Goal: Find specific page/section: Find specific page/section

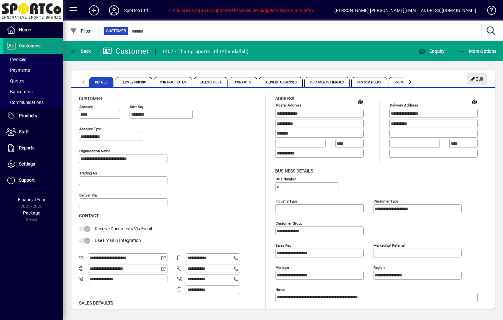
scroll to position [22, 0]
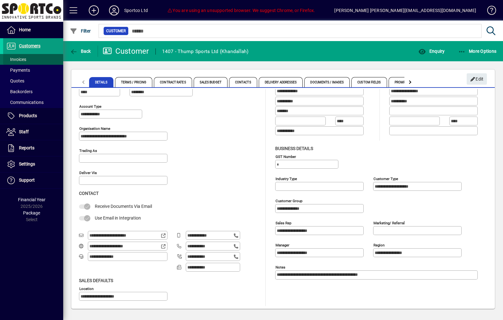
click at [20, 58] on span "Invoices" at bounding box center [16, 59] width 20 height 5
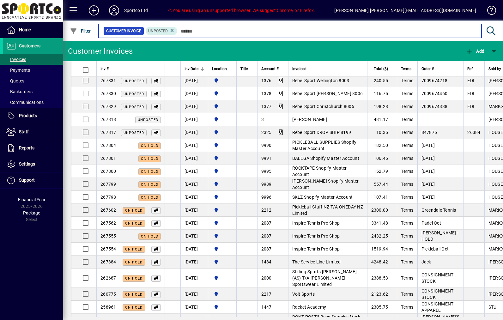
scroll to position [506, 0]
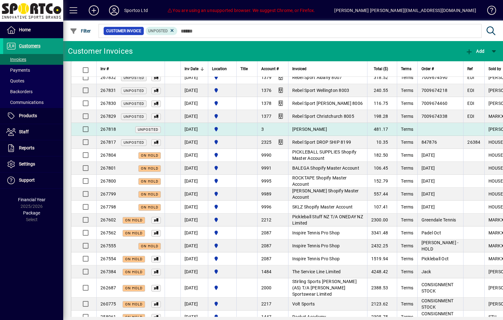
click at [367, 127] on td "[PERSON_NAME]" at bounding box center [327, 129] width 79 height 13
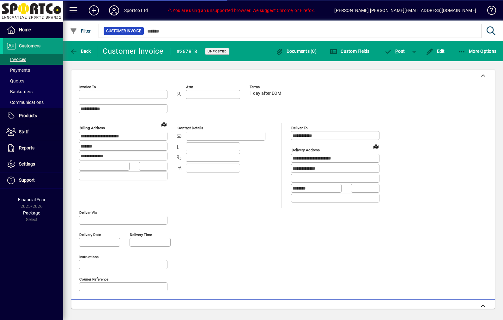
type input "**********"
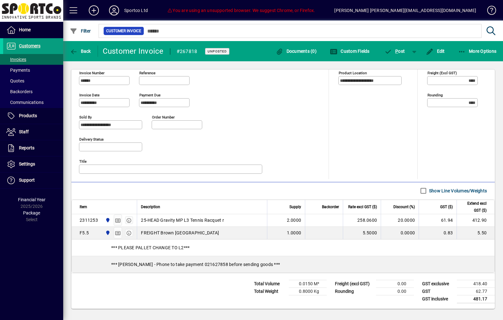
scroll to position [245, 0]
click at [82, 44] on span "button" at bounding box center [80, 51] width 24 height 15
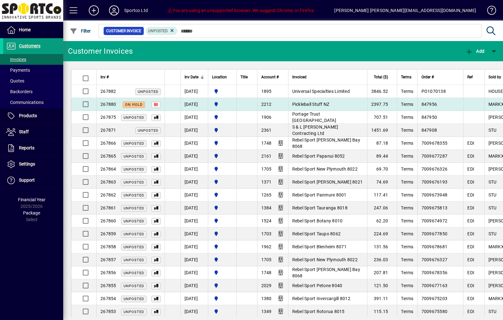
click at [364, 105] on td "Pickleball Stuff NZ" at bounding box center [327, 104] width 79 height 13
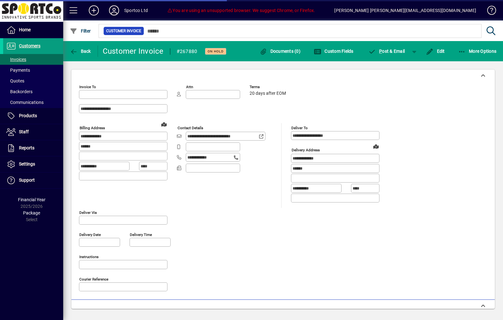
type input "**********"
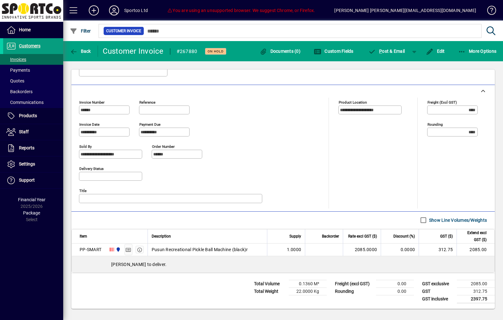
scroll to position [215, 0]
click at [82, 51] on span "Back" at bounding box center [80, 51] width 21 height 5
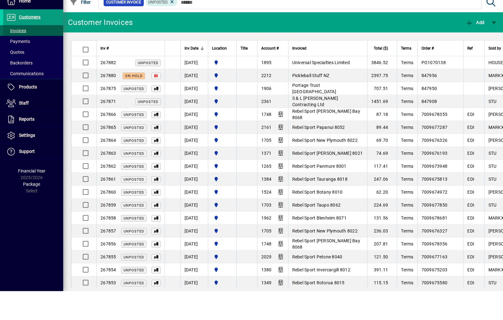
click at [26, 57] on span "Invoices" at bounding box center [16, 59] width 20 height 5
click at [40, 43] on span "Customers" at bounding box center [29, 45] width 21 height 5
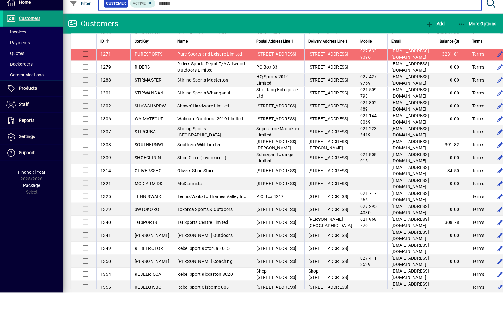
scroll to position [1005, 0]
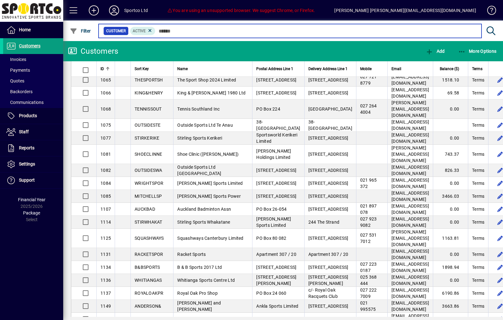
click at [270, 31] on input "text" at bounding box center [315, 31] width 321 height 9
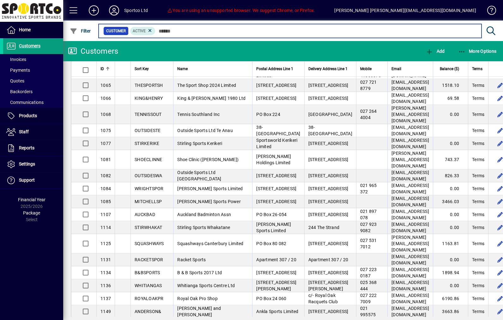
scroll to position [419, 0]
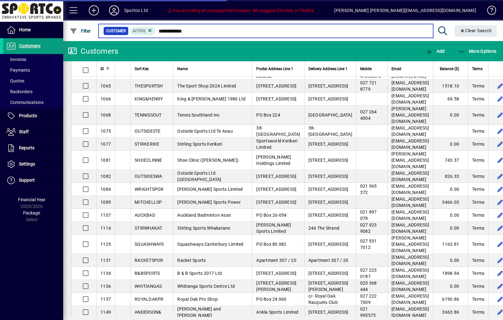
scroll to position [139, 0]
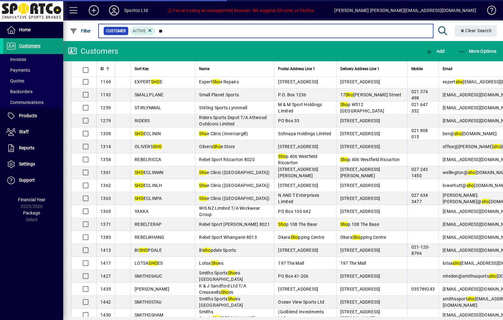
type input "*"
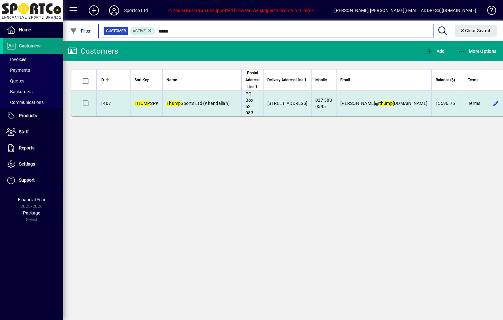
type input "*****"
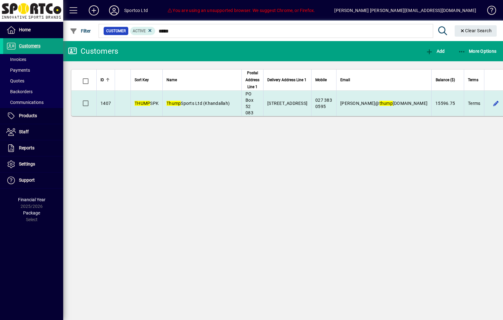
click at [226, 101] on span "Thump Sports Ltd (Khandallah)" at bounding box center [197, 103] width 63 height 5
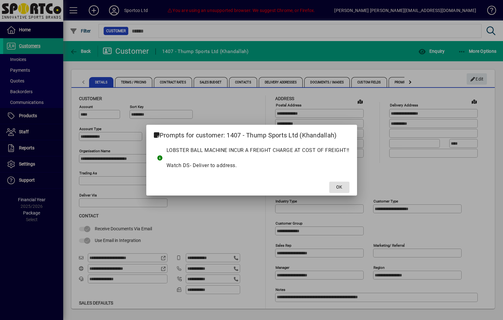
click at [335, 193] on span at bounding box center [339, 187] width 20 height 15
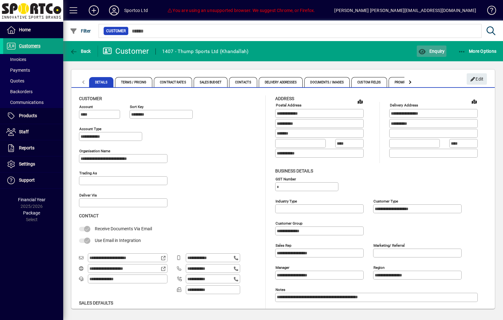
click at [426, 53] on span "Enquiry" at bounding box center [431, 51] width 26 height 5
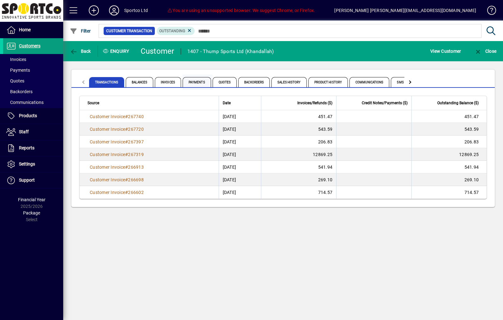
click at [211, 83] on span "Payments" at bounding box center [197, 82] width 28 height 10
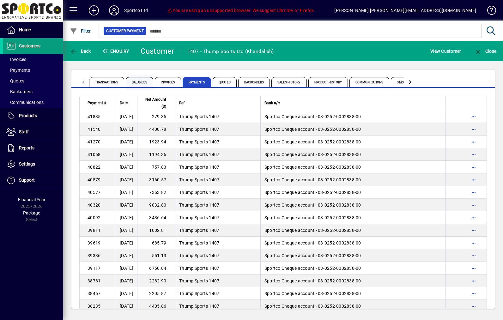
click at [152, 83] on span "Balances" at bounding box center [139, 82] width 27 height 10
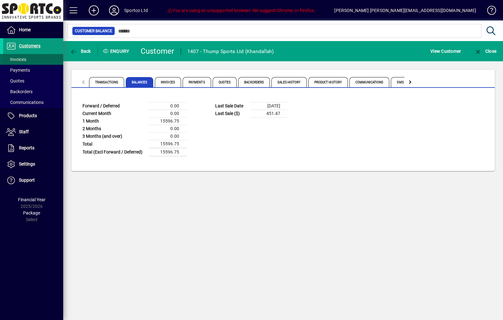
click at [22, 57] on span "Invoices" at bounding box center [16, 59] width 20 height 5
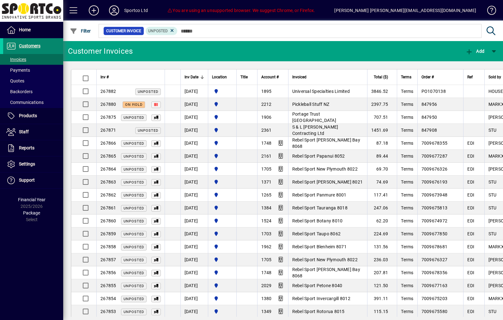
click at [25, 50] on span at bounding box center [33, 46] width 60 height 15
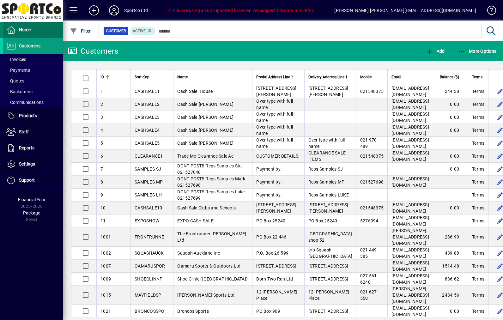
click at [21, 33] on span "Home" at bounding box center [16, 30] width 27 height 8
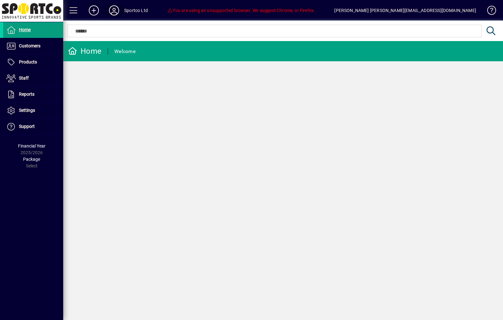
click at [118, 13] on icon at bounding box center [114, 10] width 13 height 10
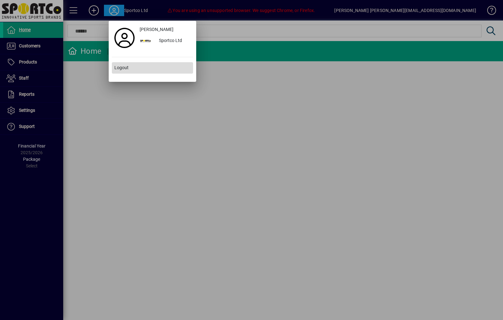
click at [126, 74] on span at bounding box center [152, 67] width 81 height 15
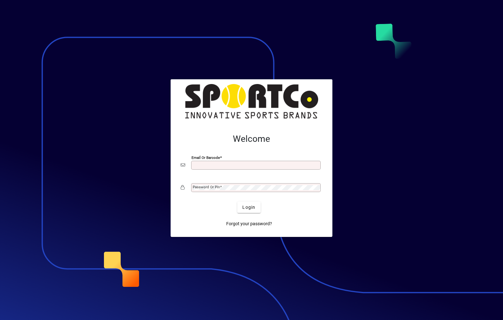
scroll to position [82, 0]
type input "**********"
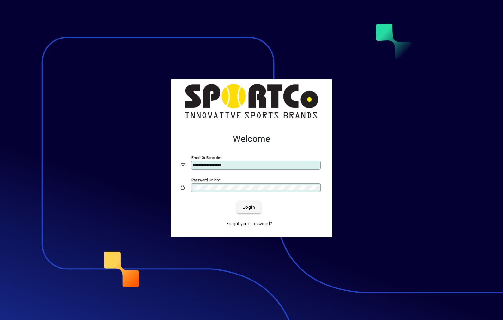
click at [253, 211] on span "submit" at bounding box center [248, 207] width 23 height 15
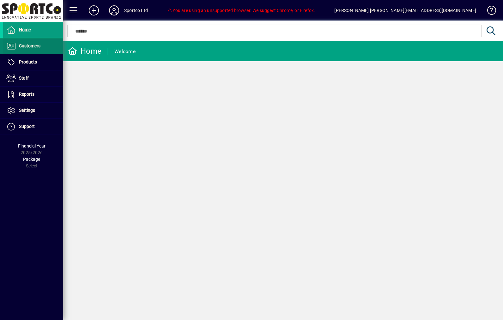
click at [28, 48] on span "Customers" at bounding box center [29, 45] width 21 height 5
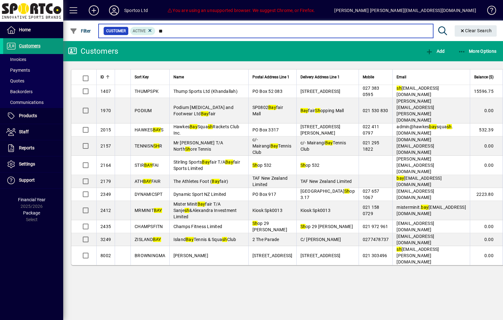
type input "*"
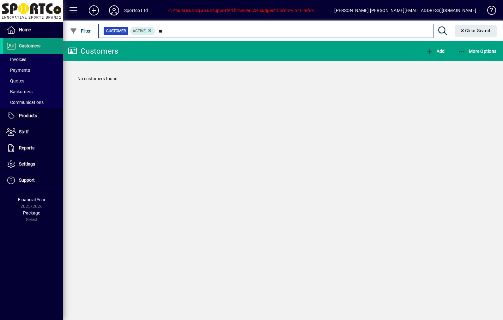
type input "*"
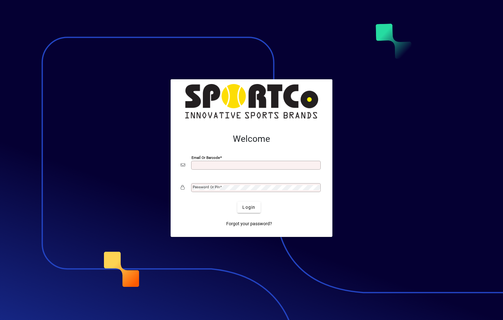
scroll to position [82, 0]
